Goal: Transaction & Acquisition: Obtain resource

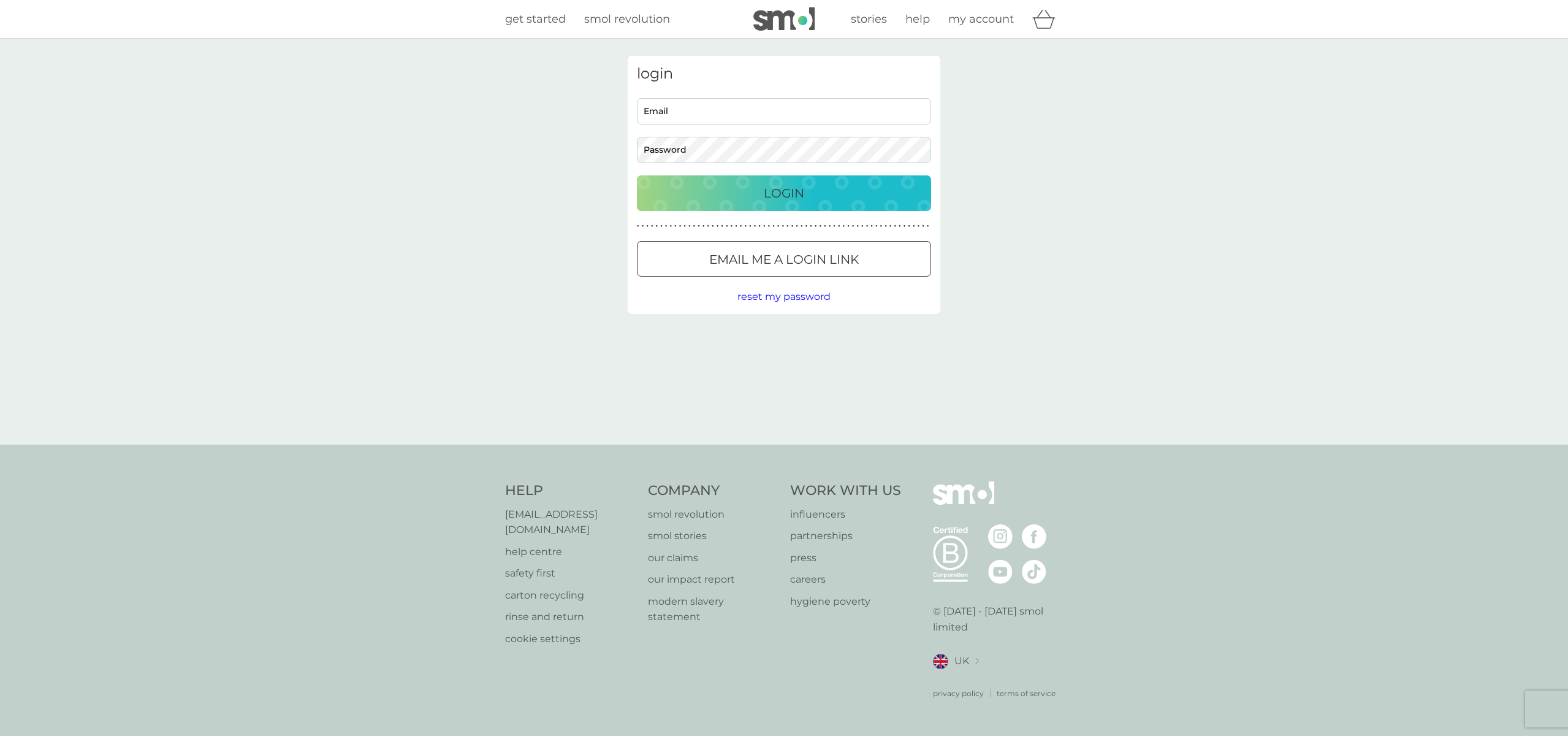
type input "sarah@sarahgordonstudio.co.uk"
click at [843, 188] on div "Login" at bounding box center [783, 193] width 270 height 19
